Goal: Communication & Community: Answer question/provide support

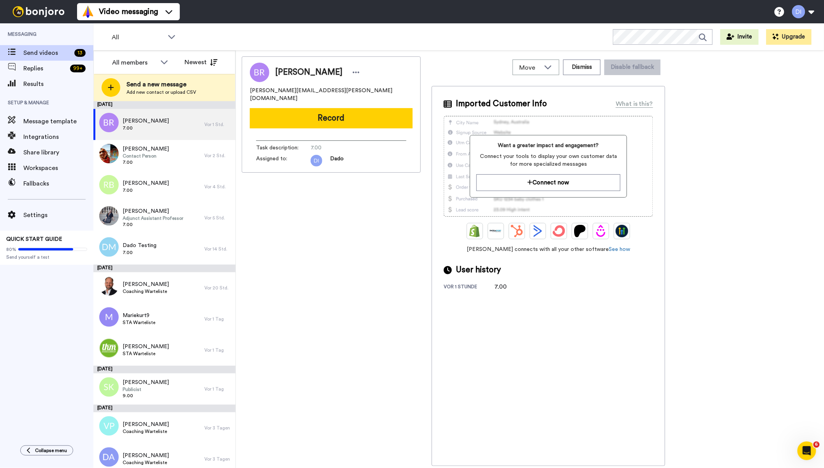
click at [46, 51] on span "Send videos" at bounding box center [47, 52] width 48 height 9
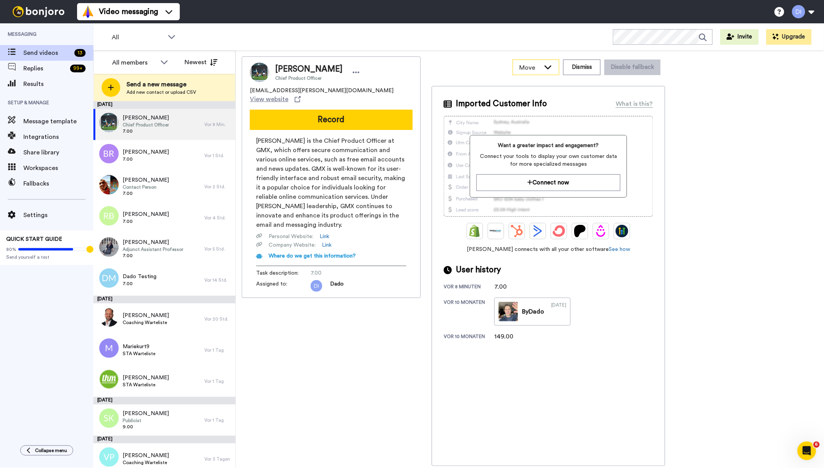
click at [547, 65] on icon at bounding box center [547, 67] width 9 height 8
click at [474, 63] on div "Move WORKSPACES View all Default Task List + Add a new workspace Dismiss Disabl…" at bounding box center [548, 67] width 233 height 22
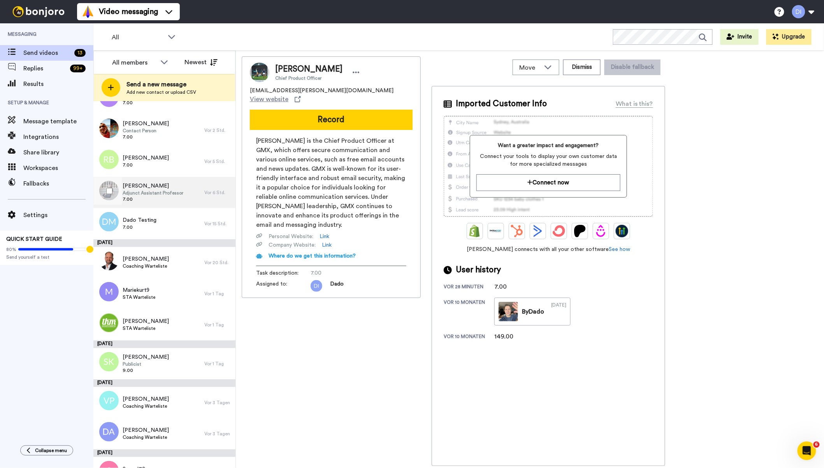
scroll to position [66, 0]
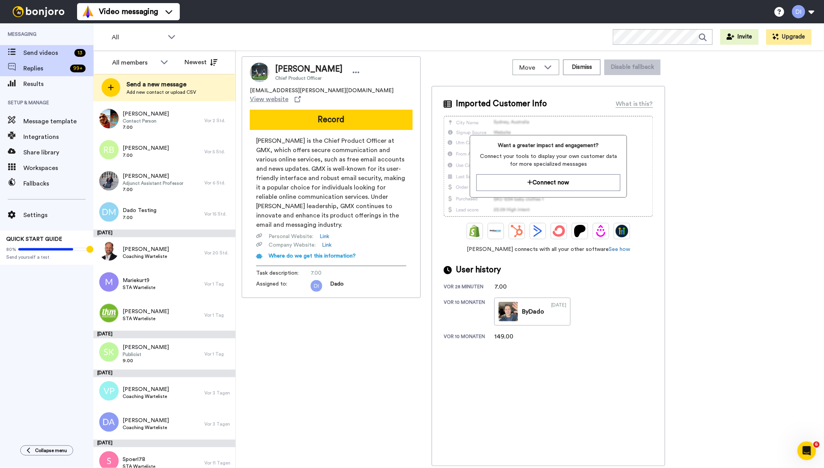
click at [35, 66] on span "Replies" at bounding box center [45, 68] width 44 height 9
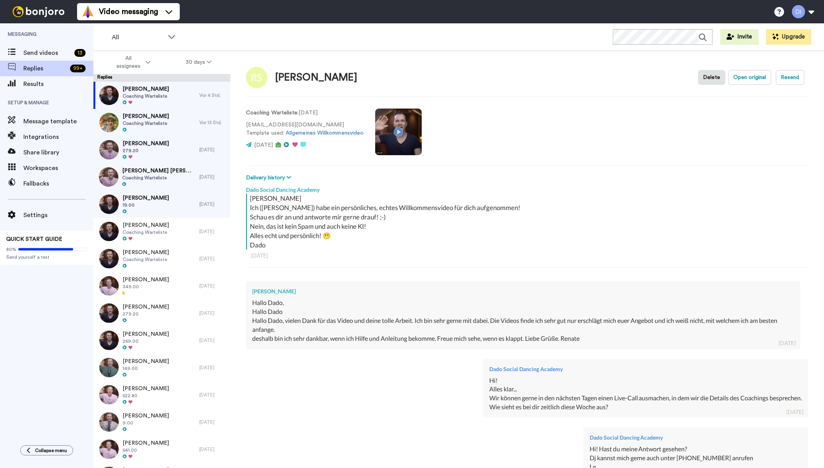
click at [160, 95] on span "Coaching Warteliste" at bounding box center [146, 96] width 46 height 6
type textarea "x"
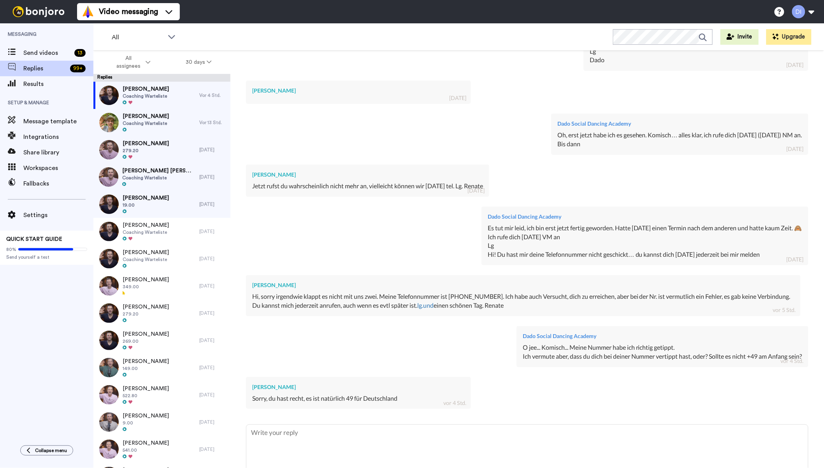
scroll to position [406, 0]
